Goal: Complete application form

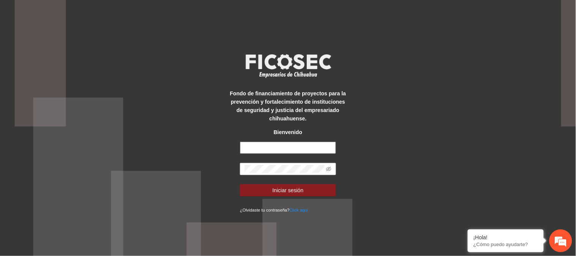
click at [275, 146] on input "text" at bounding box center [288, 148] width 96 height 12
type input "**********"
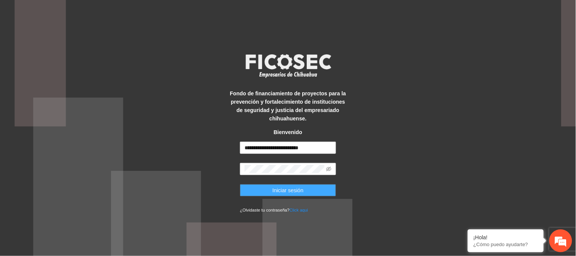
click at [304, 185] on button "Iniciar sesión" at bounding box center [288, 190] width 96 height 12
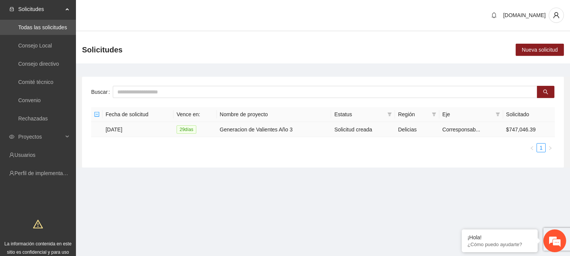
click at [169, 131] on td "[DATE]" at bounding box center [137, 129] width 71 height 15
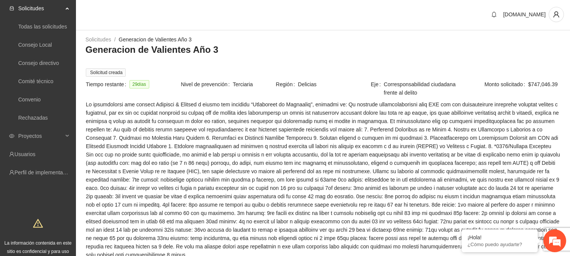
scroll to position [84, 0]
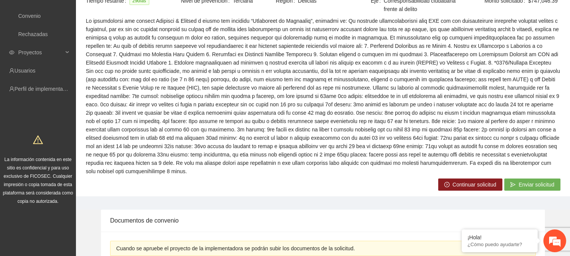
click at [477, 182] on span "Continuar solicitud" at bounding box center [474, 184] width 44 height 8
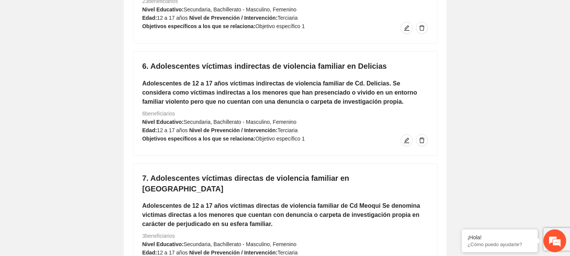
scroll to position [2669, 0]
